Goal: Transaction & Acquisition: Purchase product/service

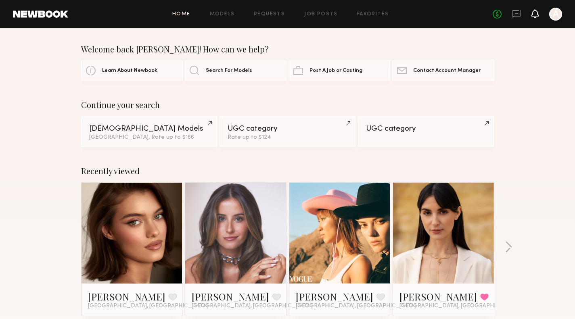
click at [533, 15] on icon at bounding box center [535, 13] width 6 height 6
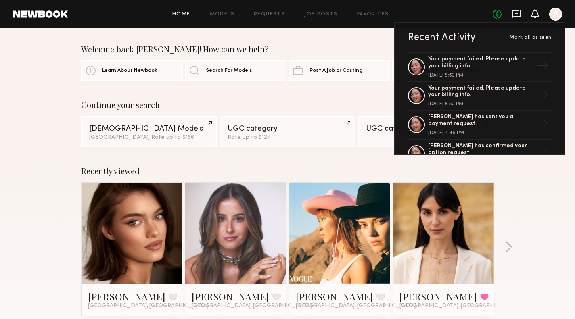
click at [519, 13] on icon at bounding box center [516, 13] width 9 height 9
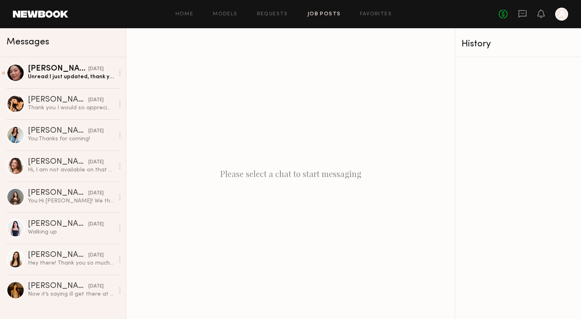
click at [312, 12] on link "Job Posts" at bounding box center [323, 14] width 33 height 5
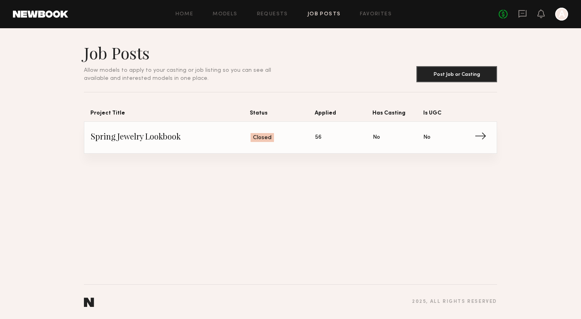
click at [244, 142] on link "Spring Jewelry Lookbook Status: Closed Applied: 56 Has Casting: No Is UGC: No →" at bounding box center [290, 137] width 399 height 31
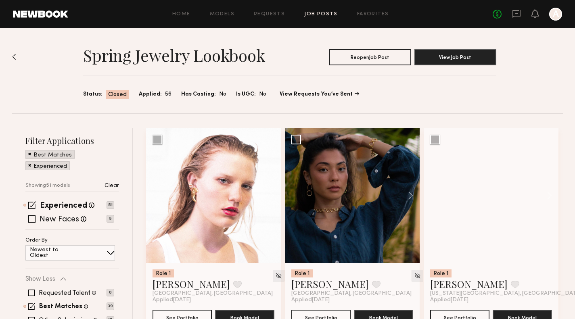
click at [553, 17] on div at bounding box center [555, 14] width 13 height 13
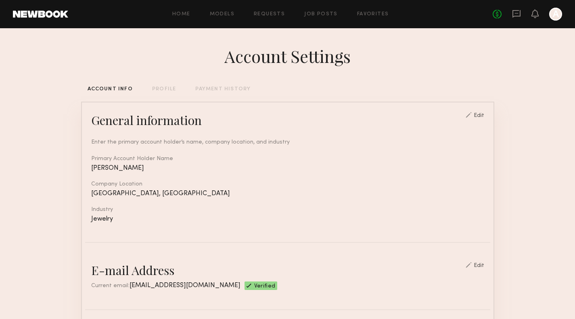
click at [556, 13] on div at bounding box center [555, 14] width 13 height 13
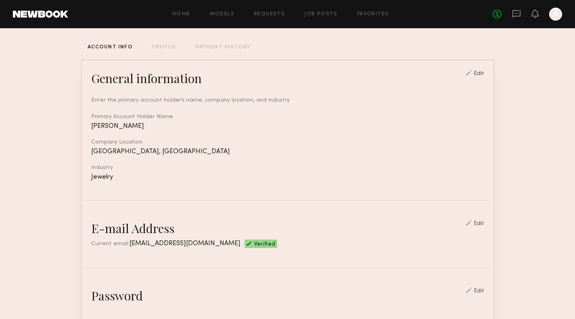
scroll to position [42, 0]
click at [270, 13] on link "Requests" at bounding box center [269, 14] width 31 height 5
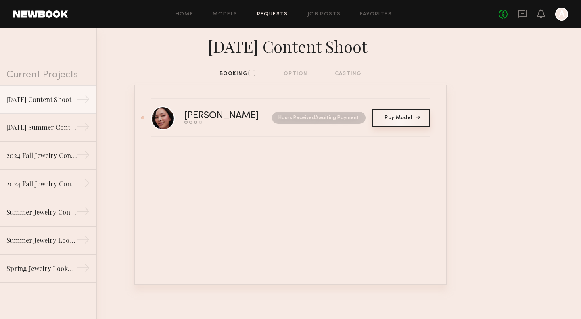
click at [409, 119] on span "Pay Model" at bounding box center [401, 117] width 33 height 5
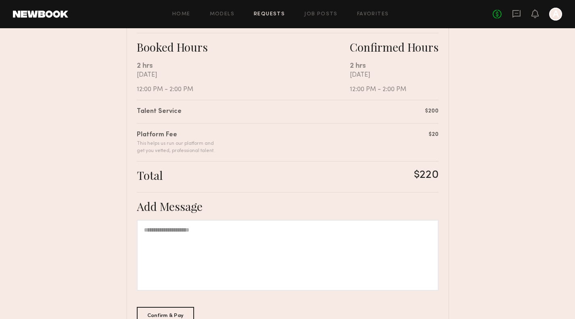
scroll to position [197, 0]
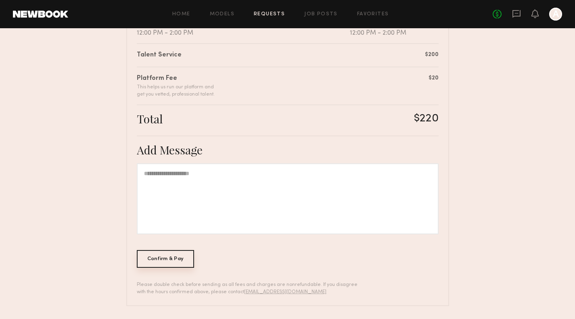
click at [181, 259] on div "Confirm & Pay" at bounding box center [166, 259] width 58 height 18
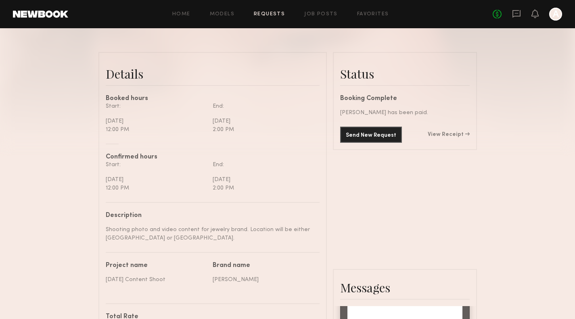
scroll to position [179, 0]
click at [465, 137] on link "View Receipt" at bounding box center [449, 134] width 42 height 6
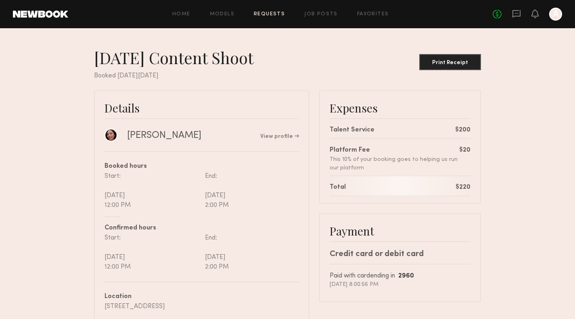
click at [464, 50] on common-button "Print Receipt" at bounding box center [450, 59] width 62 height 23
click at [518, 14] on icon at bounding box center [516, 13] width 9 height 9
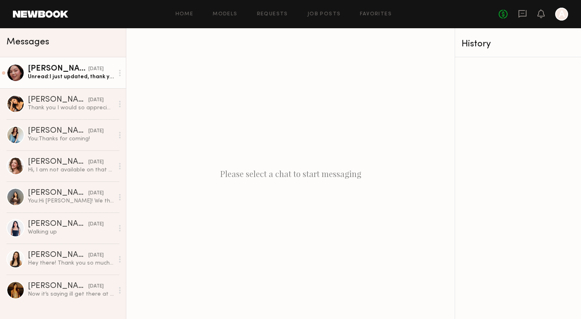
click at [95, 74] on div "Unread: I just updated, thank you!" at bounding box center [71, 77] width 86 height 8
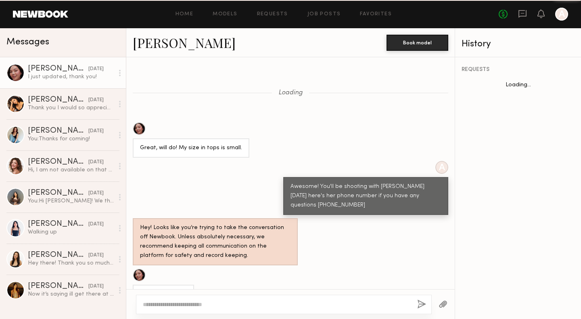
scroll to position [595, 0]
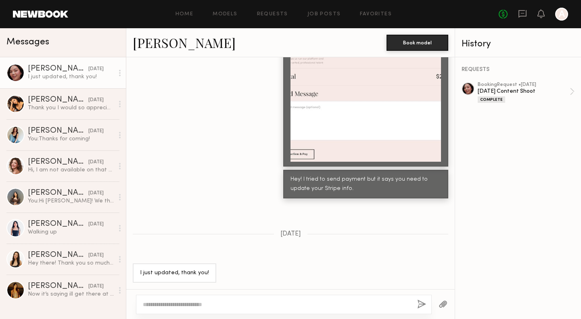
click at [224, 303] on textarea at bounding box center [277, 305] width 268 height 8
type textarea "**********"
click at [422, 306] on button "button" at bounding box center [421, 305] width 9 height 10
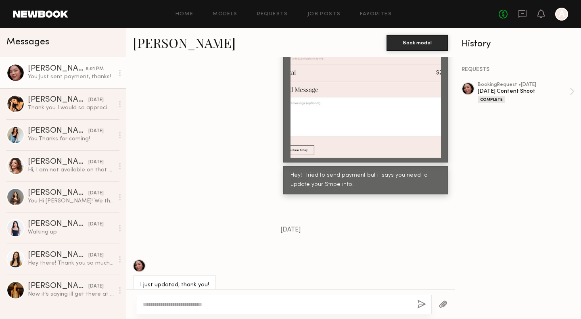
scroll to position [697, 0]
